Goal: Navigation & Orientation: Find specific page/section

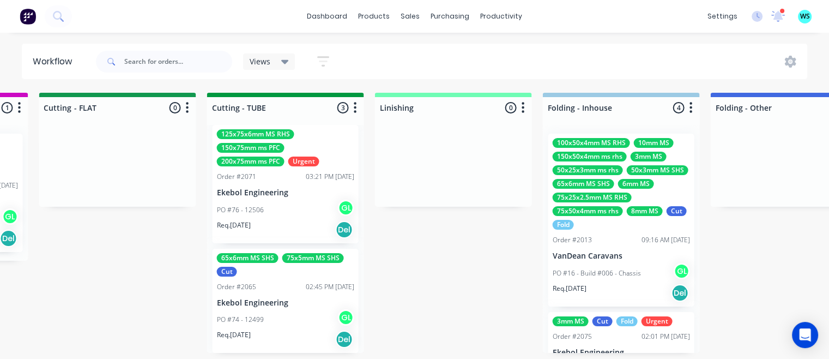
scroll to position [2, 2000]
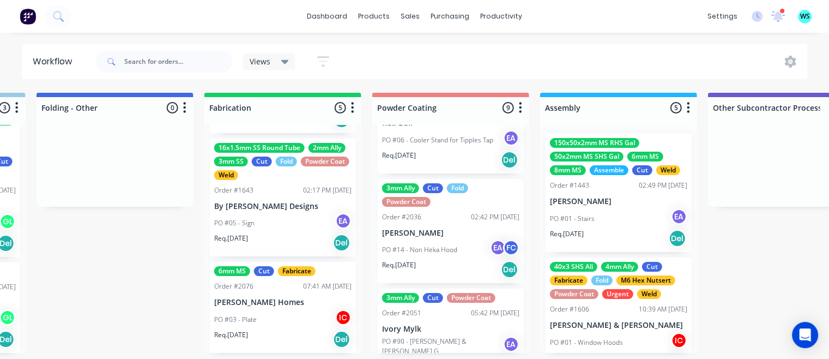
scroll to position [2, 2678]
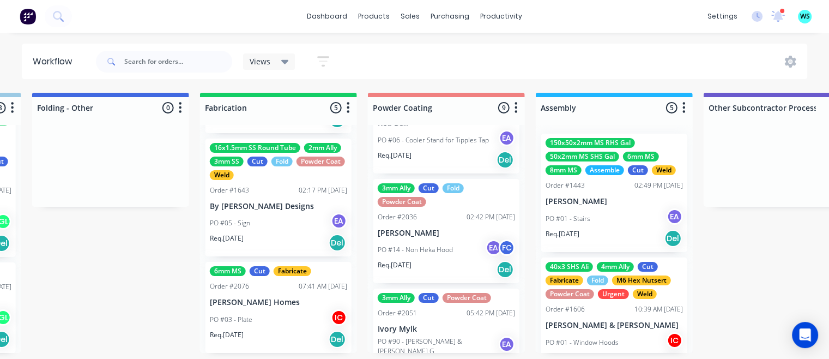
click at [778, 13] on icon at bounding box center [779, 15] width 10 height 9
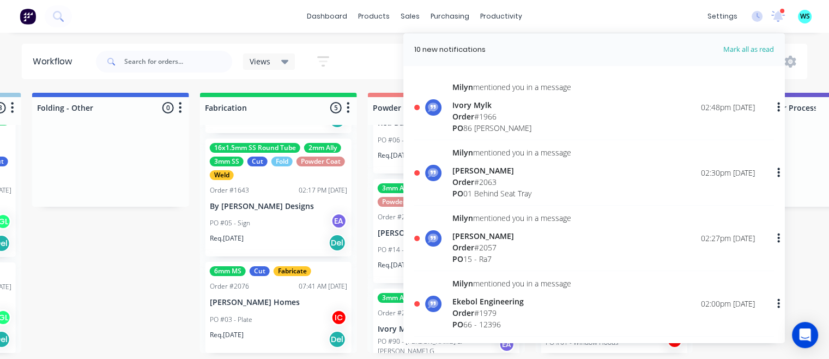
click at [638, 140] on div "[PERSON_NAME] mentioned you in a message Ivory Mylk Order # 1966 PO 86 [PERSON_…" at bounding box center [594, 110] width 360 height 59
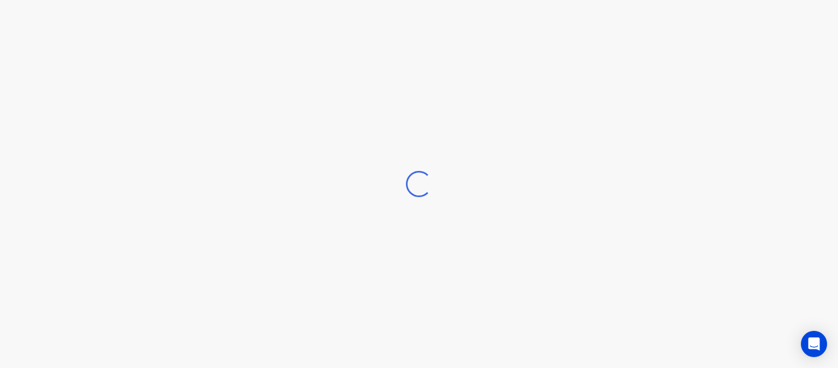
click at [774, 183] on div "Loading..." at bounding box center [419, 184] width 838 height 368
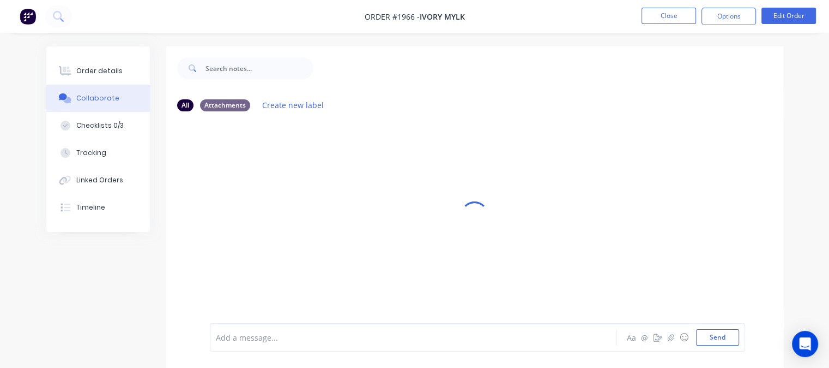
click at [668, 29] on nav "Order #1966 - Ivory Mylk Close Options Edit Order" at bounding box center [414, 16] width 829 height 33
click at [671, 18] on button "Close" at bounding box center [669, 16] width 55 height 16
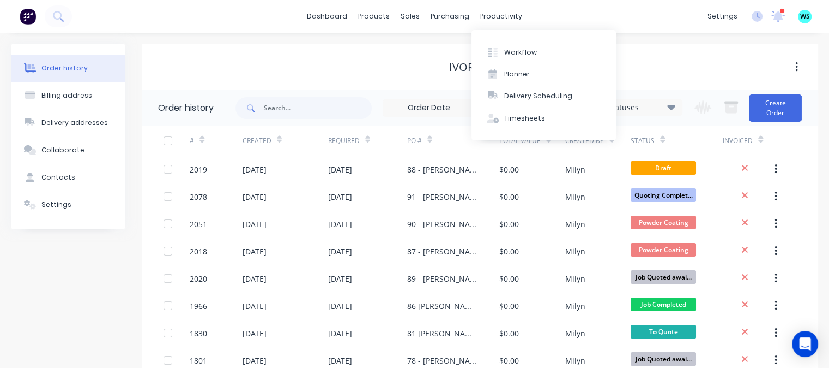
click at [504, 46] on button "Workflow" at bounding box center [544, 52] width 144 height 22
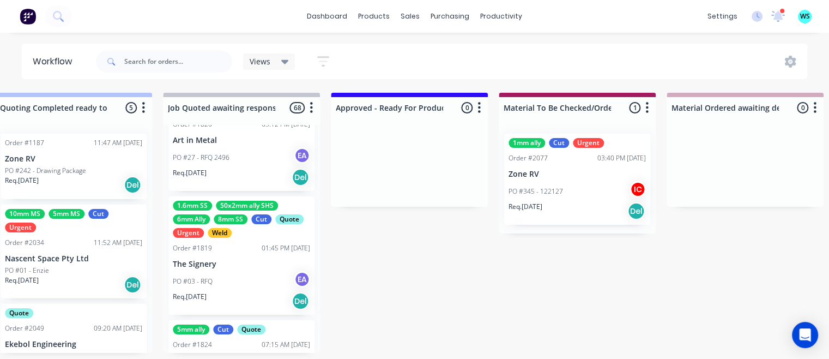
scroll to position [1690, 0]
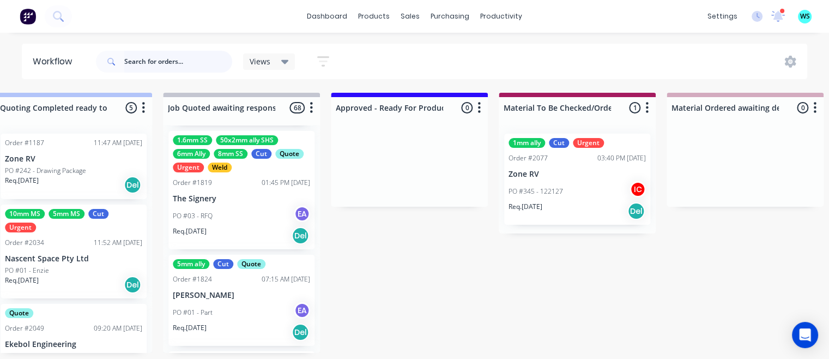
click at [144, 61] on input "text" at bounding box center [178, 62] width 108 height 22
type input "vision"
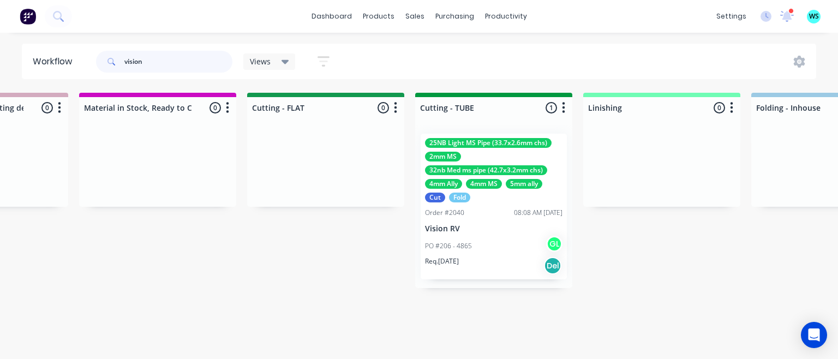
scroll to position [0, 1812]
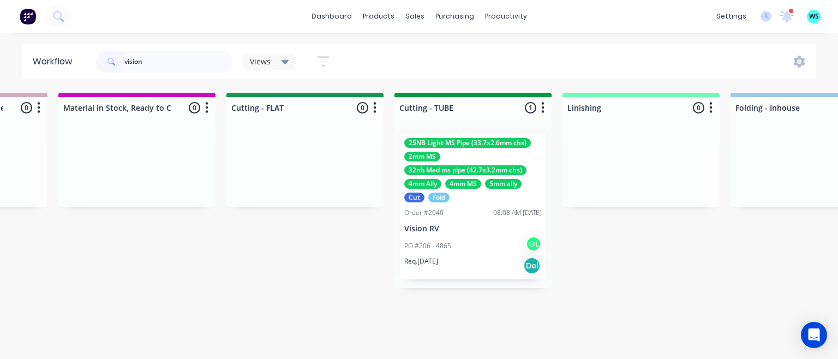
click at [462, 232] on p "Vision RV" at bounding box center [472, 228] width 137 height 9
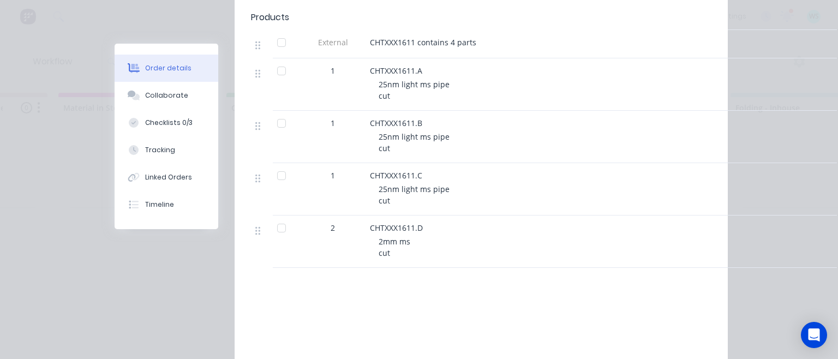
scroll to position [763, 0]
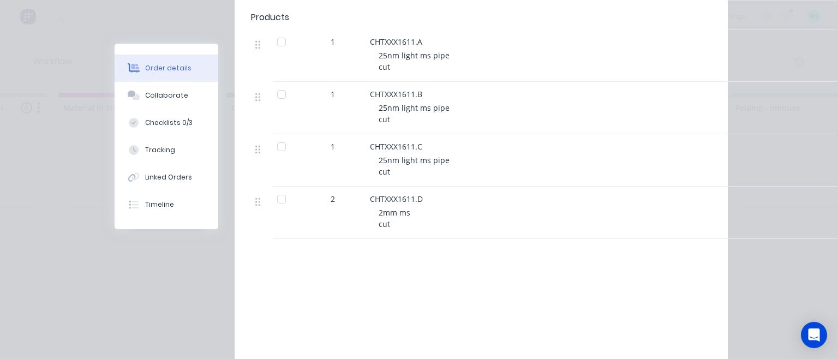
click at [147, 94] on div "Collaborate" at bounding box center [166, 96] width 43 height 10
